Goal: Task Accomplishment & Management: Complete application form

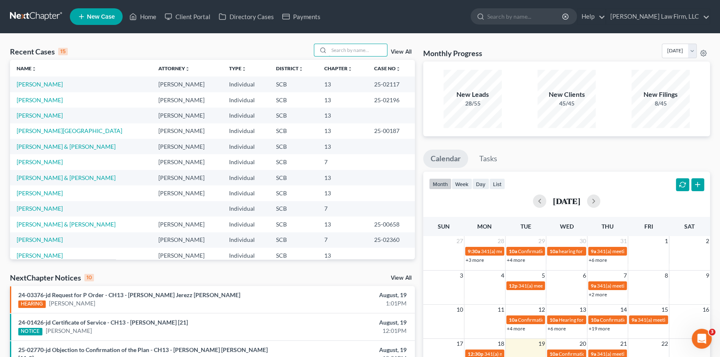
drag, startPoint x: 337, startPoint y: 49, endPoint x: 343, endPoint y: 42, distance: 9.7
click at [337, 49] on input "search" at bounding box center [358, 50] width 58 height 12
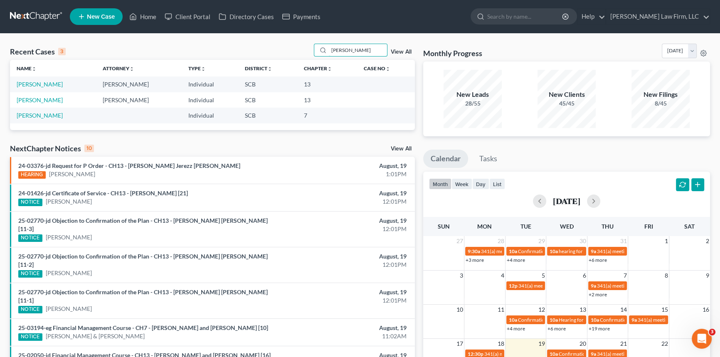
type input "[PERSON_NAME]"
click at [94, 12] on link "New Case" at bounding box center [96, 16] width 53 height 17
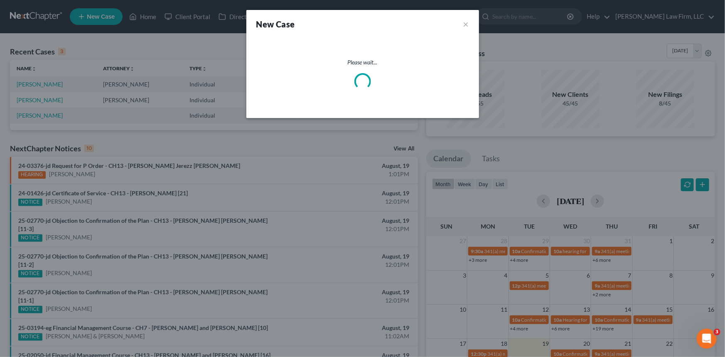
select select "72"
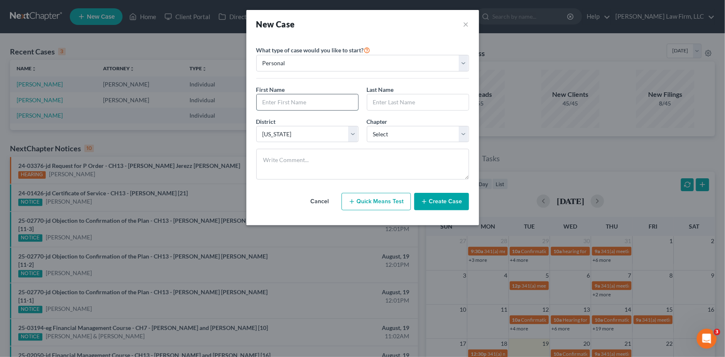
click at [278, 96] on input "text" at bounding box center [307, 102] width 101 height 16
type input "[PERSON_NAME]"
click at [463, 132] on select "Select 7 11 12 13" at bounding box center [418, 134] width 102 height 17
select select "3"
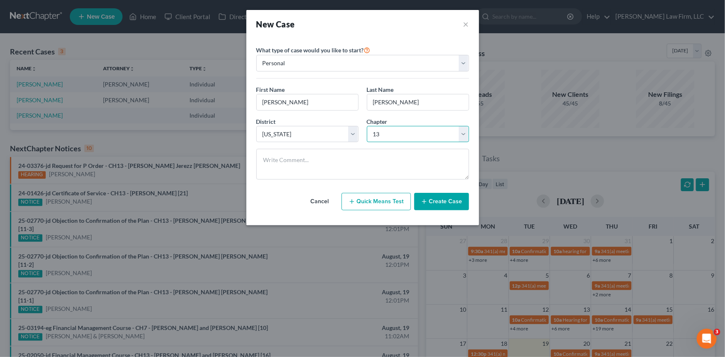
click at [367, 126] on select "Select 7 11 12 13" at bounding box center [418, 134] width 102 height 17
click at [439, 200] on button "Create Case" at bounding box center [441, 201] width 55 height 17
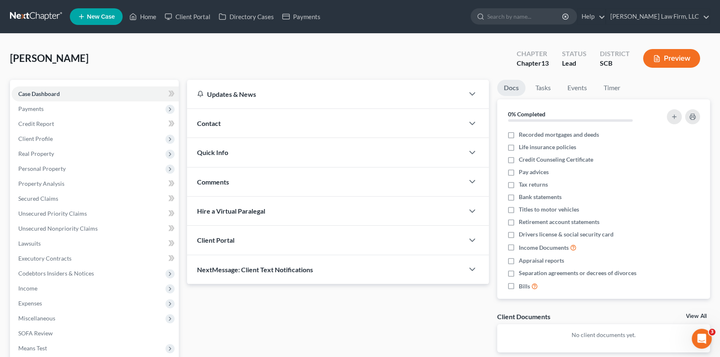
click at [208, 119] on span "Contact" at bounding box center [209, 123] width 24 height 8
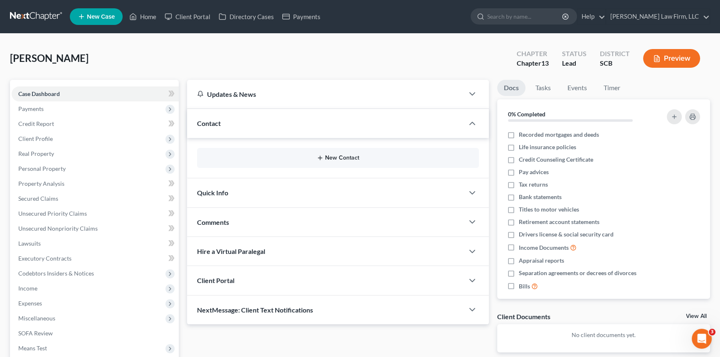
click at [335, 155] on button "New Contact" at bounding box center [338, 158] width 269 height 7
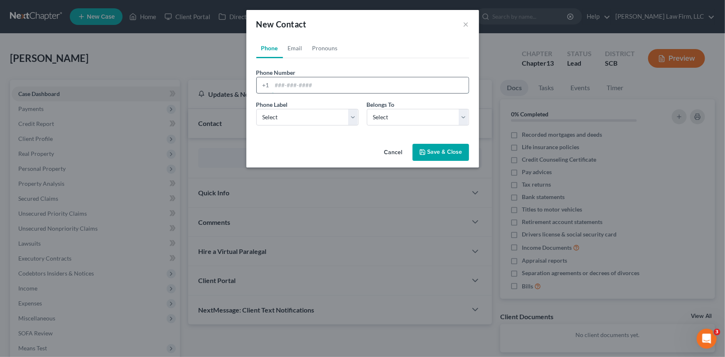
click at [273, 83] on input "tel" at bounding box center [370, 85] width 197 height 16
type input "[PHONE_NUMBER]"
drag, startPoint x: 295, startPoint y: 112, endPoint x: 299, endPoint y: 125, distance: 13.7
click at [295, 112] on select "Select Mobile Home Work Other" at bounding box center [308, 117] width 102 height 17
select select "0"
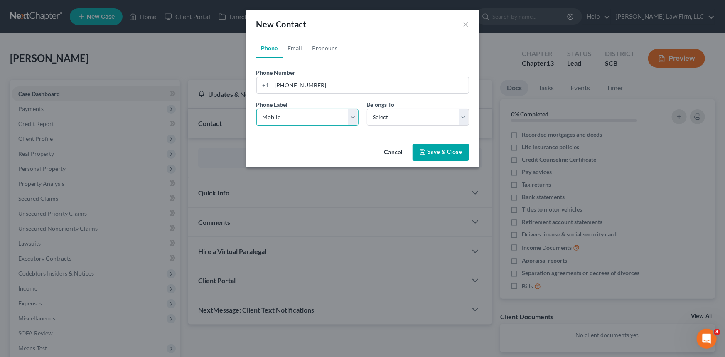
click at [257, 109] on select "Select Mobile Home Work Other" at bounding box center [308, 117] width 102 height 17
click at [461, 116] on select "Select Client Other" at bounding box center [418, 117] width 102 height 17
select select "0"
click at [367, 109] on select "Select Client Other" at bounding box center [418, 117] width 102 height 17
select select "0"
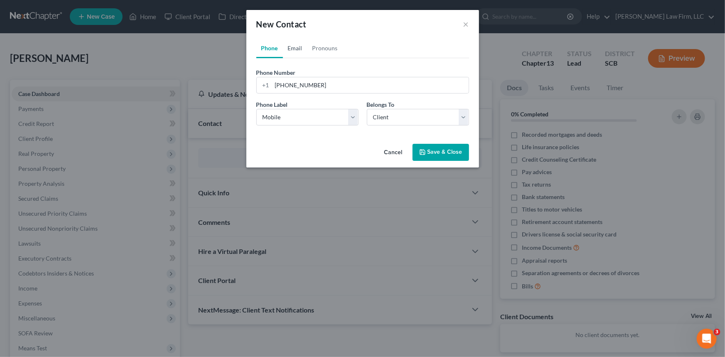
drag, startPoint x: 296, startPoint y: 46, endPoint x: 274, endPoint y: 82, distance: 43.1
click at [296, 46] on link "Email" at bounding box center [295, 48] width 25 height 20
drag, startPoint x: 274, startPoint y: 82, endPoint x: 279, endPoint y: 82, distance: 5.4
click at [275, 83] on input "email" at bounding box center [370, 85] width 197 height 16
type input "[EMAIL_ADDRESS][DOMAIN_NAME]"
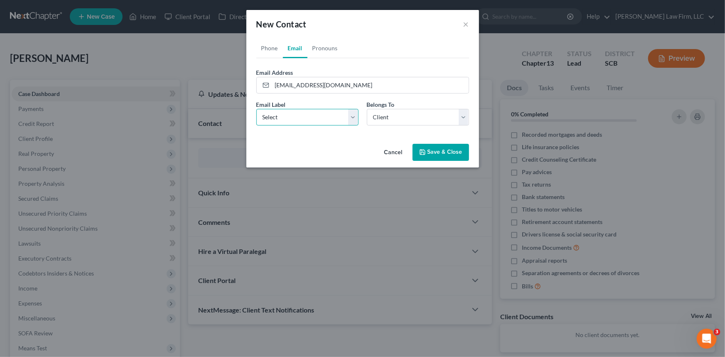
click at [266, 113] on select "Select Home Work Other" at bounding box center [308, 117] width 102 height 17
select select "0"
click at [257, 109] on select "Select Home Work Other" at bounding box center [308, 117] width 102 height 17
drag, startPoint x: 409, startPoint y: 117, endPoint x: 403, endPoint y: 124, distance: 10.0
click at [409, 117] on select "Select Client Other" at bounding box center [418, 117] width 102 height 17
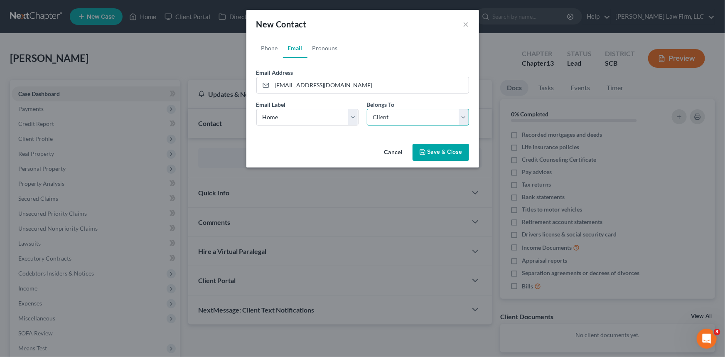
click at [367, 109] on select "Select Client Other" at bounding box center [418, 117] width 102 height 17
drag, startPoint x: 439, startPoint y: 151, endPoint x: 333, endPoint y: 80, distance: 127.1
click at [437, 146] on button "Save & Close" at bounding box center [441, 152] width 57 height 17
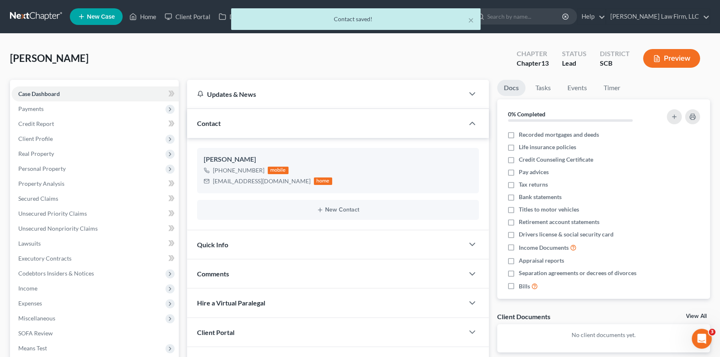
drag, startPoint x: 218, startPoint y: 242, endPoint x: 224, endPoint y: 236, distance: 9.1
click at [220, 241] on span "Quick Info" at bounding box center [212, 245] width 31 height 8
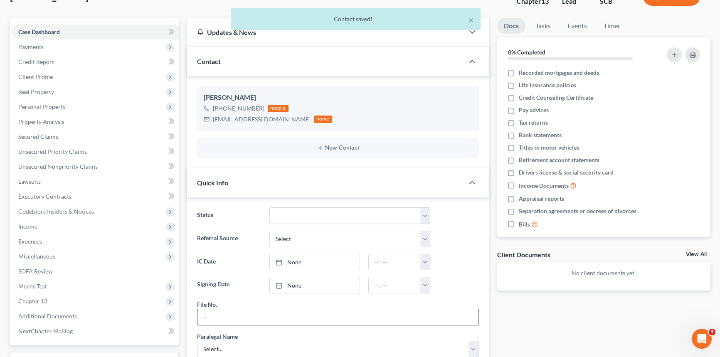
scroll to position [75, 0]
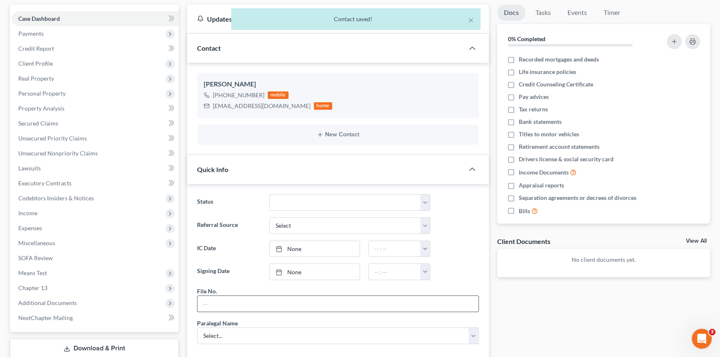
click at [214, 303] on input "text" at bounding box center [337, 304] width 281 height 16
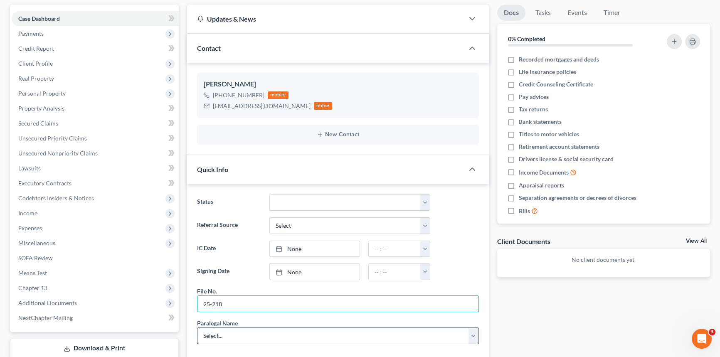
type input "25-218"
click at [211, 332] on select "Select... [PERSON_NAME] [PERSON_NAME] [PERSON_NAME] [PERSON_NAME]" at bounding box center [338, 336] width 282 height 17
select select "0"
click at [197, 328] on select "Select... [PERSON_NAME] [PERSON_NAME] [PERSON_NAME] [PERSON_NAME]" at bounding box center [338, 336] width 282 height 17
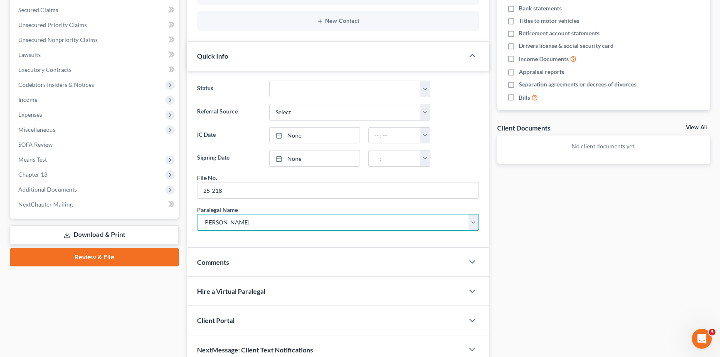
scroll to position [226, 0]
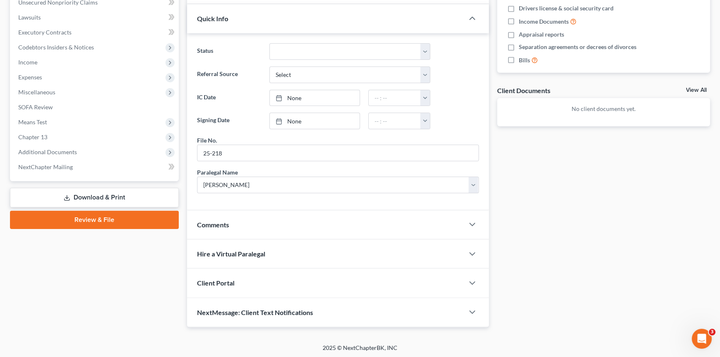
click at [219, 279] on span "Client Portal" at bounding box center [215, 283] width 37 height 8
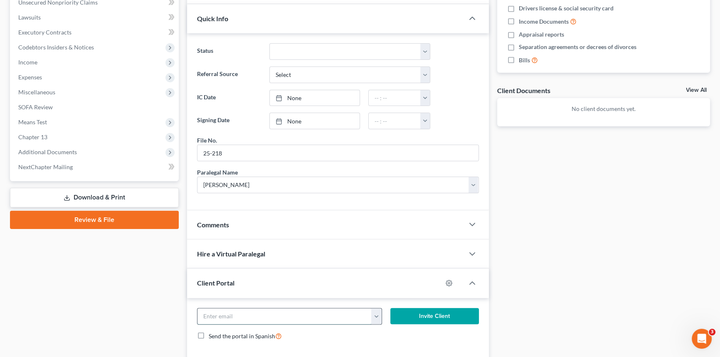
click at [206, 320] on input "email" at bounding box center [284, 316] width 174 height 16
type input "[EMAIL_ADDRESS][DOMAIN_NAME]"
click at [435, 311] on button "Invite Client" at bounding box center [434, 316] width 89 height 17
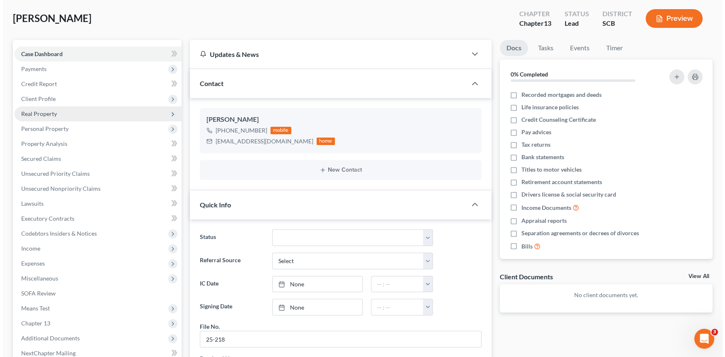
scroll to position [0, 0]
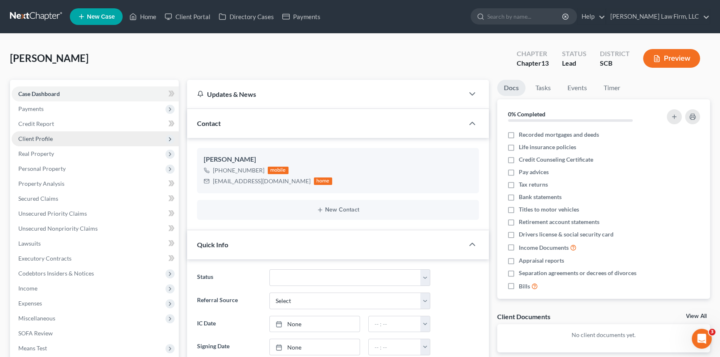
click at [37, 137] on span "Client Profile" at bounding box center [35, 138] width 35 height 7
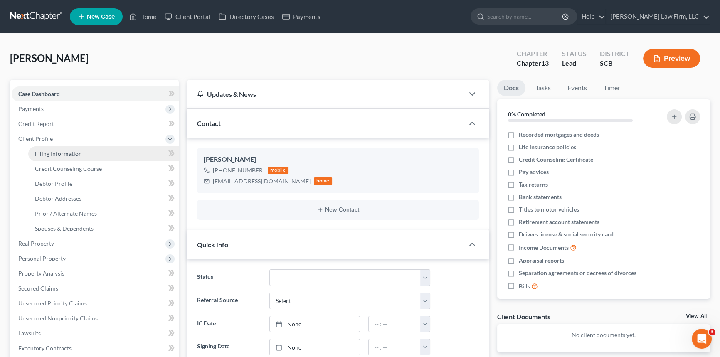
click at [79, 153] on span "Filing Information" at bounding box center [58, 153] width 47 height 7
select select "1"
select select "0"
select select "3"
select select "72"
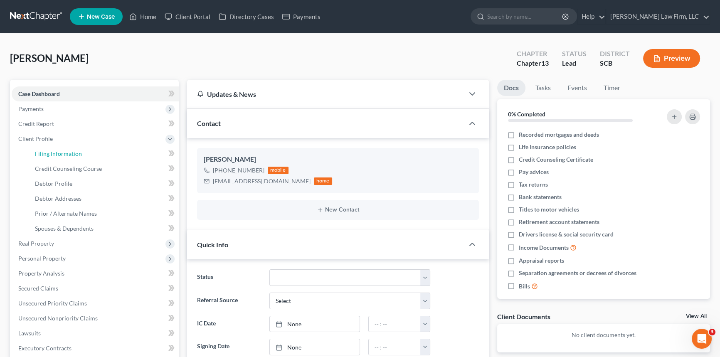
select select "42"
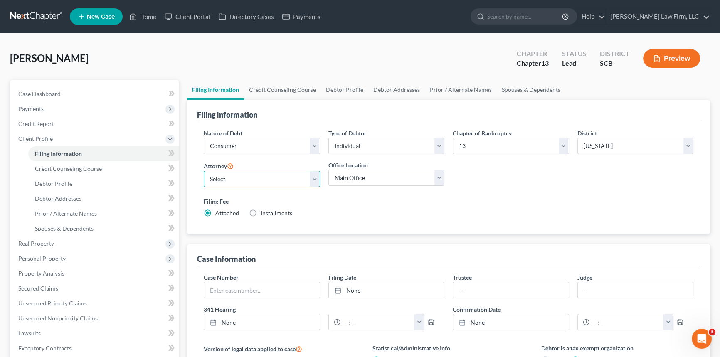
click at [314, 182] on select "Select [PERSON_NAME] - SCB [PERSON_NAME] - SCB" at bounding box center [262, 179] width 116 height 17
select select "1"
click at [204, 171] on select "Select [PERSON_NAME] - SCB [PERSON_NAME] - SCB" at bounding box center [262, 179] width 116 height 17
click at [57, 180] on span "Debtor Profile" at bounding box center [53, 183] width 37 height 7
select select "0"
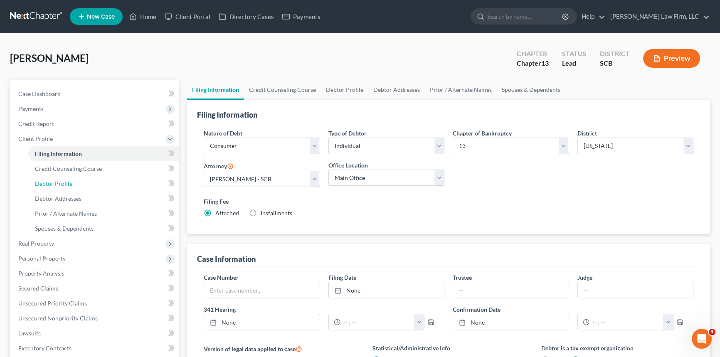
select select "0"
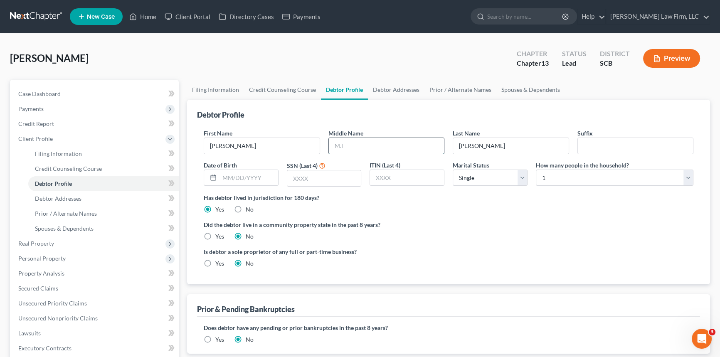
click at [337, 140] on input "text" at bounding box center [387, 146] width 116 height 16
type input "[PERSON_NAME]"
click at [73, 195] on span "Debtor Addresses" at bounding box center [58, 198] width 47 height 7
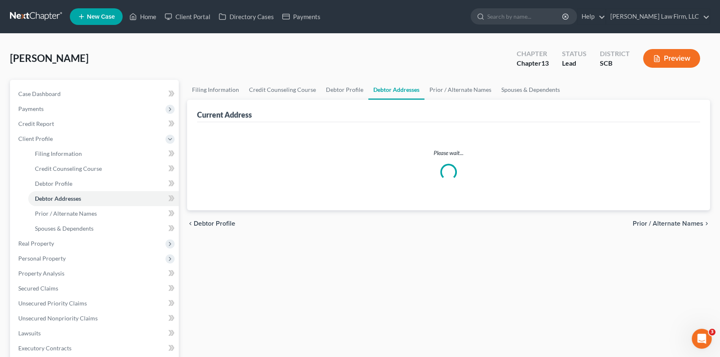
select select "0"
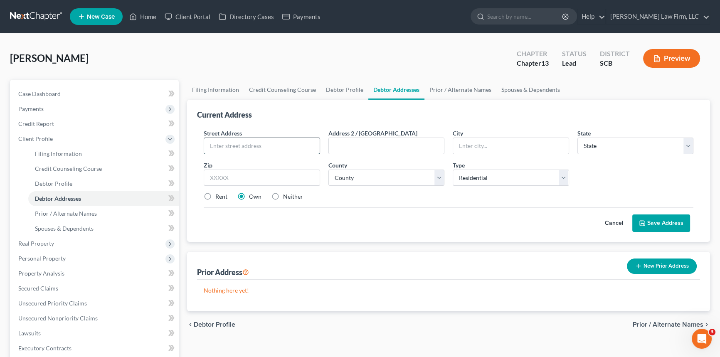
click at [219, 141] on input "text" at bounding box center [262, 146] width 116 height 16
type input "[STREET_ADDRESS]"
type input "[GEOGRAPHIC_DATA]"
select select "42"
click at [206, 180] on input "text" at bounding box center [262, 178] width 116 height 17
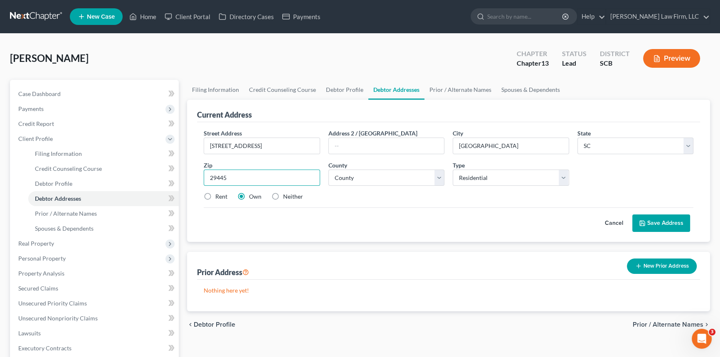
type input "29445"
click at [215, 196] on label "Rent" at bounding box center [221, 196] width 12 height 8
click at [219, 196] on input "Rent" at bounding box center [221, 194] width 5 height 5
radio input "true"
click at [660, 218] on button "Save Address" at bounding box center [661, 223] width 58 height 17
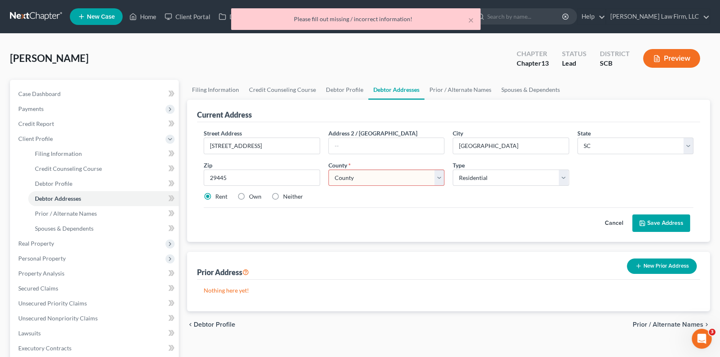
click at [355, 176] on select "County [GEOGRAPHIC_DATA] [GEOGRAPHIC_DATA] [GEOGRAPHIC_DATA] [GEOGRAPHIC_DATA] …" at bounding box center [386, 178] width 116 height 17
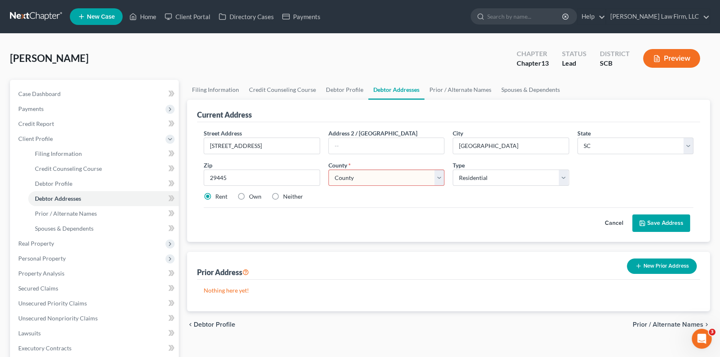
select select "7"
click at [328, 170] on select "County [GEOGRAPHIC_DATA] [GEOGRAPHIC_DATA] [GEOGRAPHIC_DATA] [GEOGRAPHIC_DATA] …" at bounding box center [386, 178] width 116 height 17
click at [669, 219] on button "Save Address" at bounding box center [661, 223] width 58 height 17
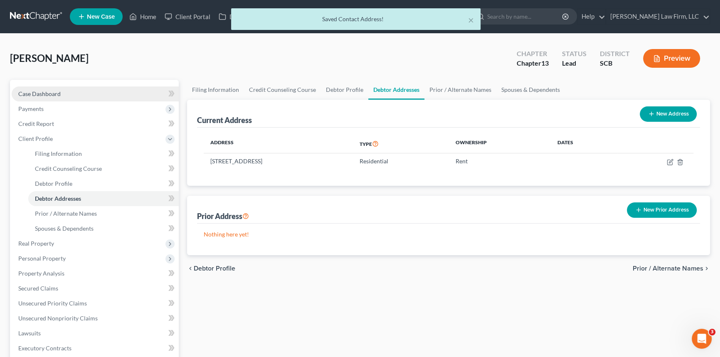
click at [39, 91] on span "Case Dashboard" at bounding box center [39, 93] width 42 height 7
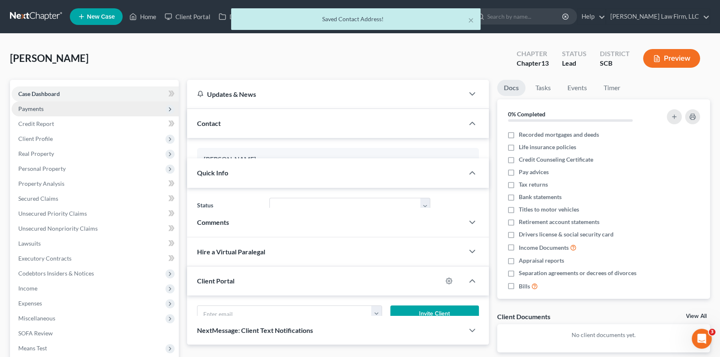
select select "0"
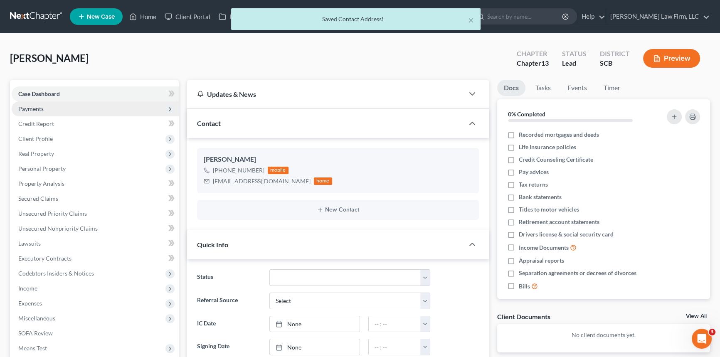
drag, startPoint x: 32, startPoint y: 106, endPoint x: 47, endPoint y: 105, distance: 15.0
click at [33, 106] on span "Payments" at bounding box center [30, 108] width 25 height 7
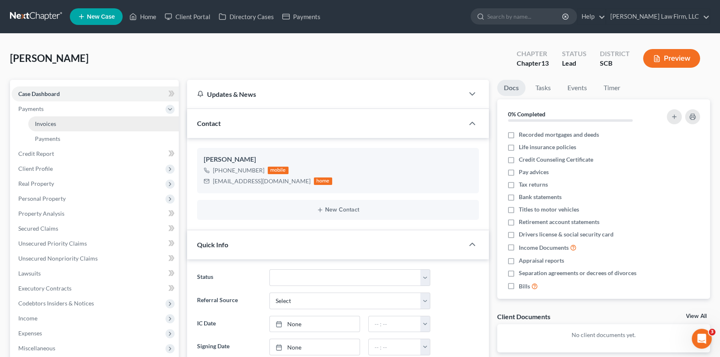
click at [43, 125] on span "Invoices" at bounding box center [45, 123] width 21 height 7
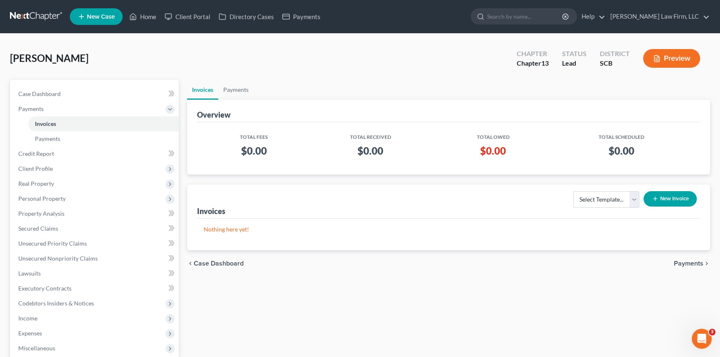
click at [673, 197] on button "New Invoice" at bounding box center [670, 198] width 53 height 15
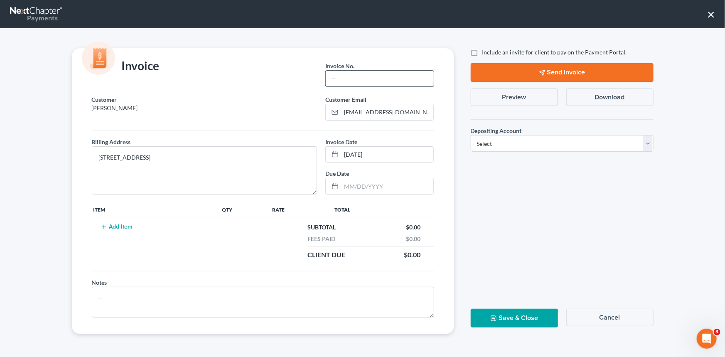
click at [344, 84] on input "text" at bounding box center [380, 79] width 108 height 16
type input "25-218CHS"
click at [118, 227] on button "Add Item" at bounding box center [117, 227] width 37 height 7
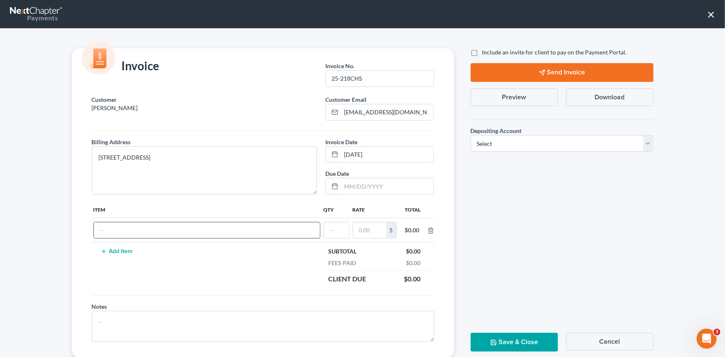
click at [116, 230] on input "text" at bounding box center [207, 230] width 226 height 16
type input "Chapter 7"
click at [338, 224] on input "text" at bounding box center [336, 230] width 25 height 16
type input "1"
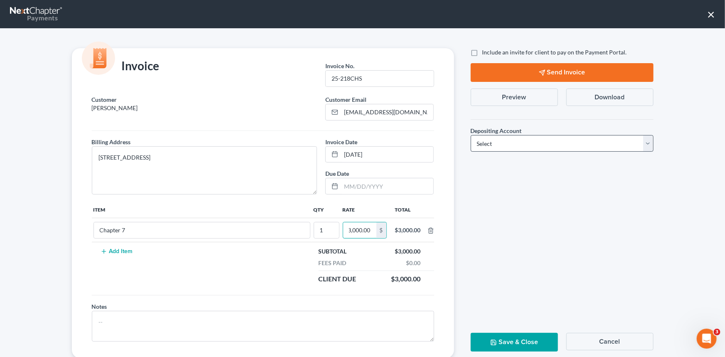
type input "3,000.00"
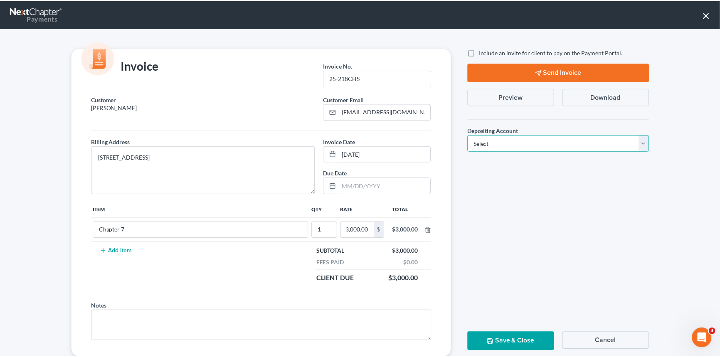
scroll to position [0, 0]
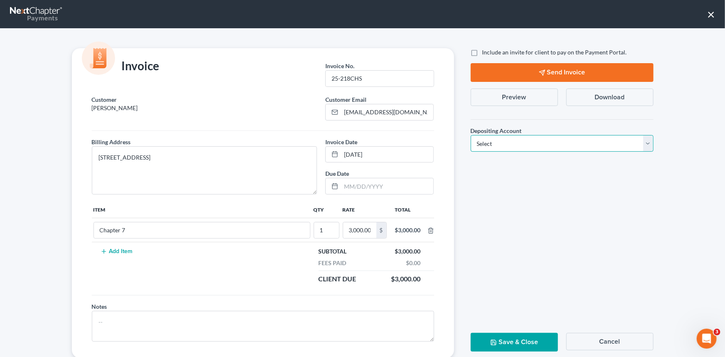
drag, startPoint x: 646, startPoint y: 141, endPoint x: 583, endPoint y: 150, distance: 63.5
click at [646, 141] on select "Select Operation Trust" at bounding box center [562, 143] width 183 height 17
select select "1"
click at [471, 135] on select "Select Operation Trust" at bounding box center [562, 143] width 183 height 17
click at [513, 338] on button "Save & Close" at bounding box center [514, 342] width 87 height 19
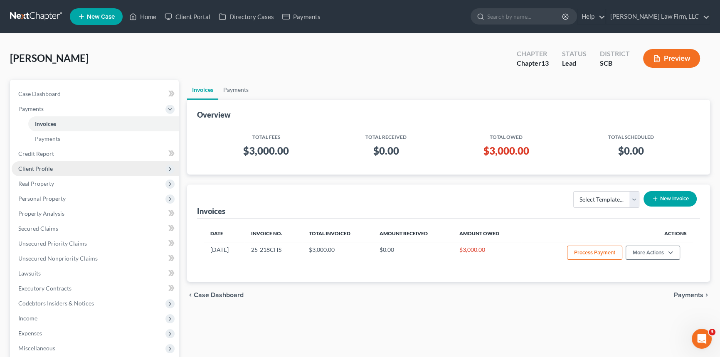
click at [38, 165] on span "Client Profile" at bounding box center [35, 168] width 35 height 7
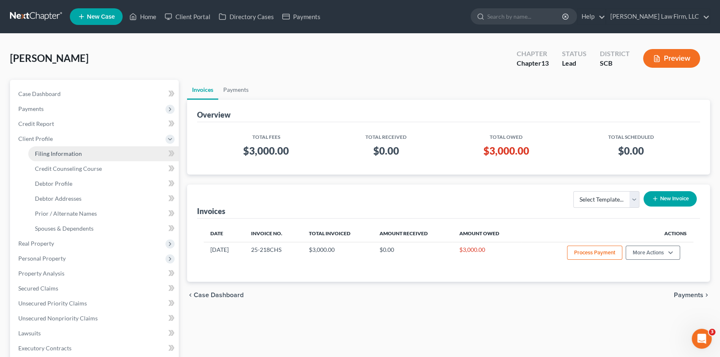
click at [67, 154] on span "Filing Information" at bounding box center [58, 153] width 47 height 7
select select "1"
select select "0"
select select "3"
select select "72"
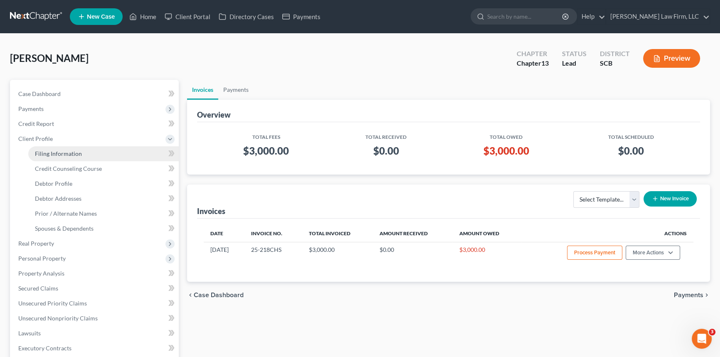
select select "1"
select select "42"
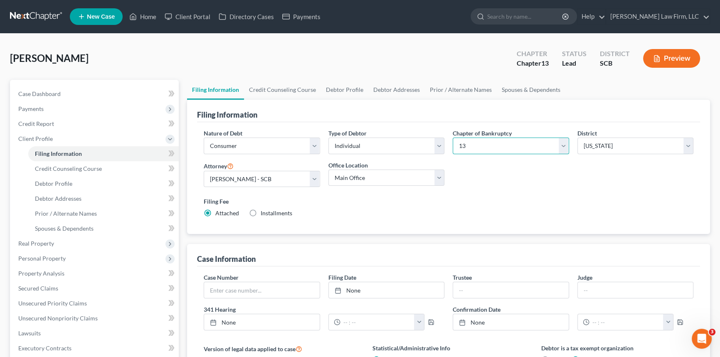
drag, startPoint x: 562, startPoint y: 142, endPoint x: 511, endPoint y: 153, distance: 52.3
click at [562, 142] on select "Select 7 11 12 13" at bounding box center [511, 146] width 116 height 17
select select "0"
click at [453, 138] on select "Select 7 11 12 13" at bounding box center [511, 146] width 116 height 17
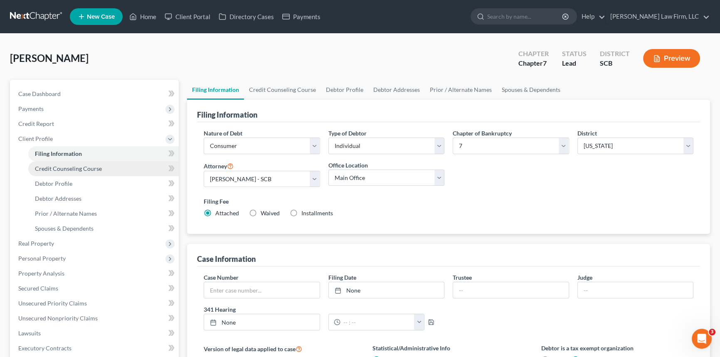
click at [72, 165] on span "Credit Counseling Course" at bounding box center [68, 168] width 67 height 7
